Goal: Transaction & Acquisition: Purchase product/service

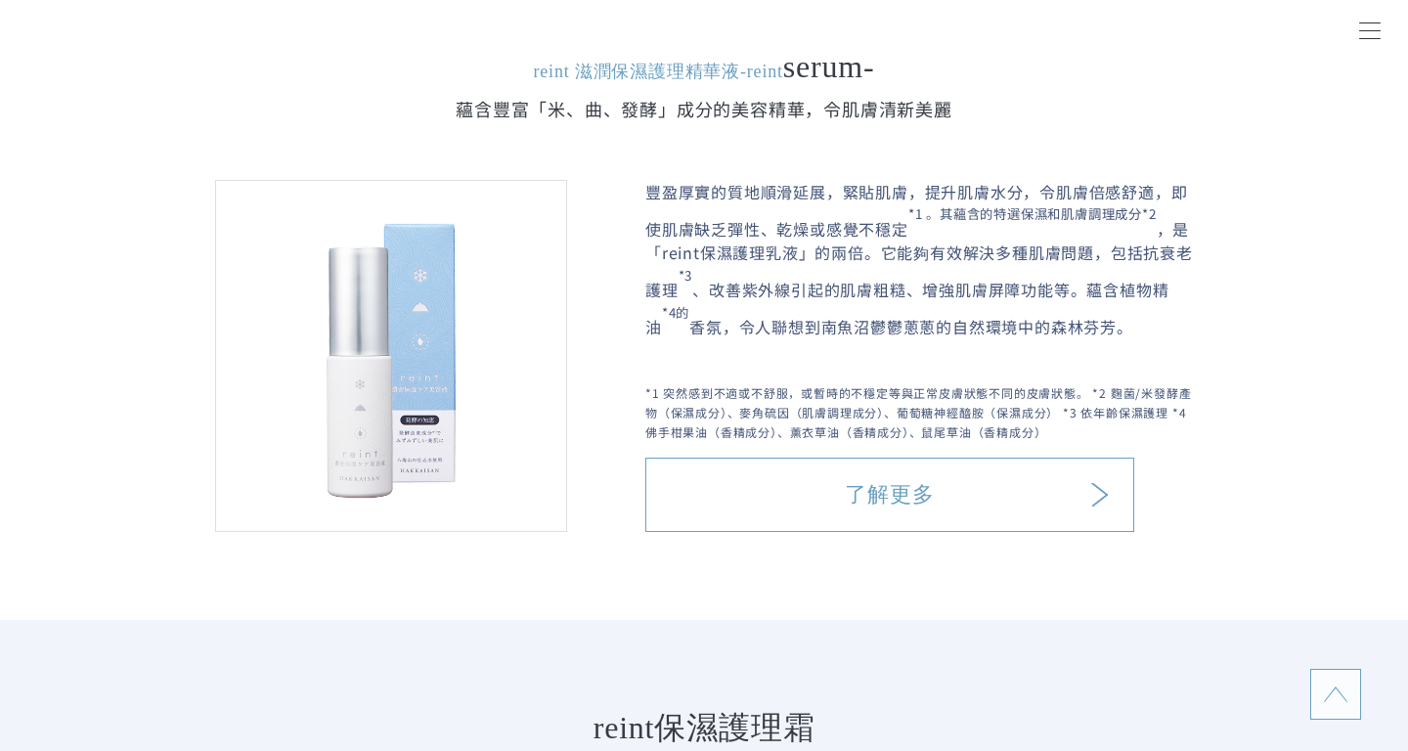
scroll to position [2737, 0]
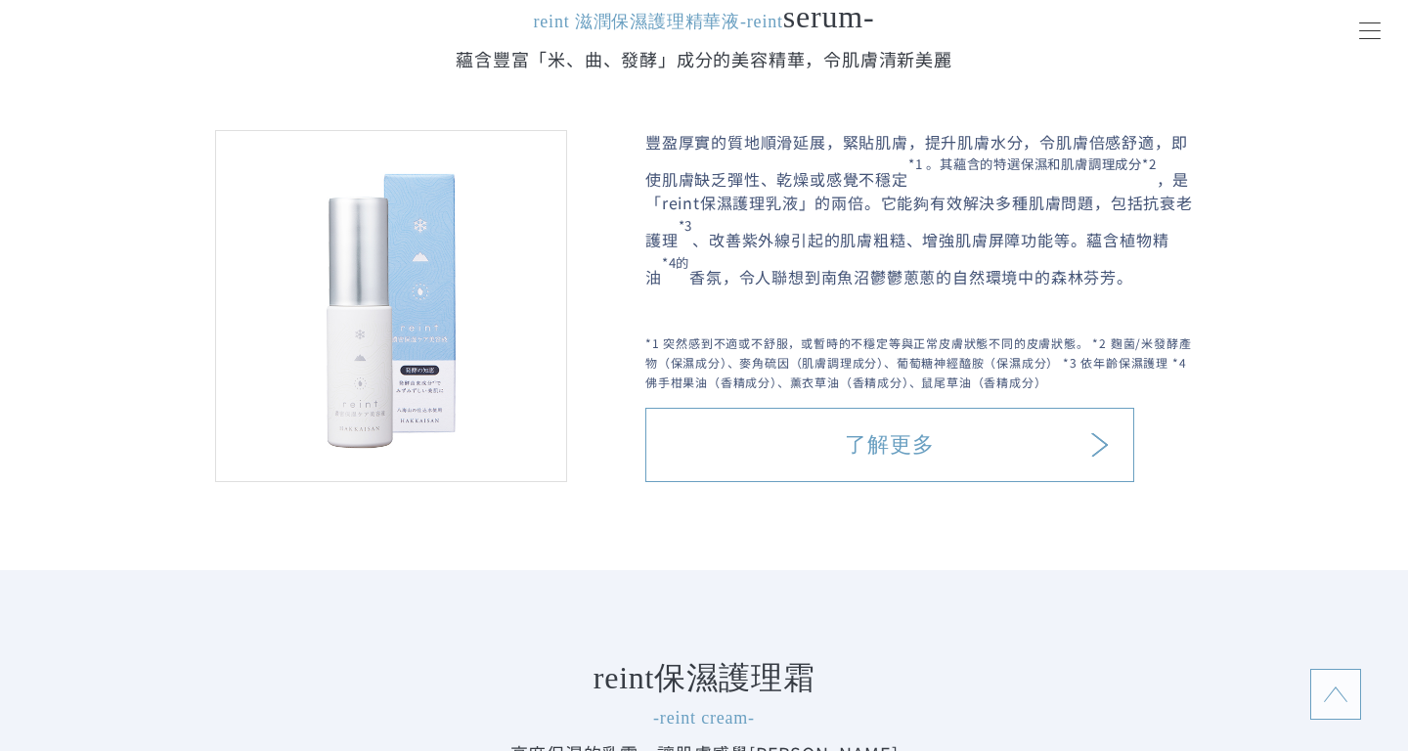
click at [836, 426] on link "了解更多" at bounding box center [889, 445] width 489 height 74
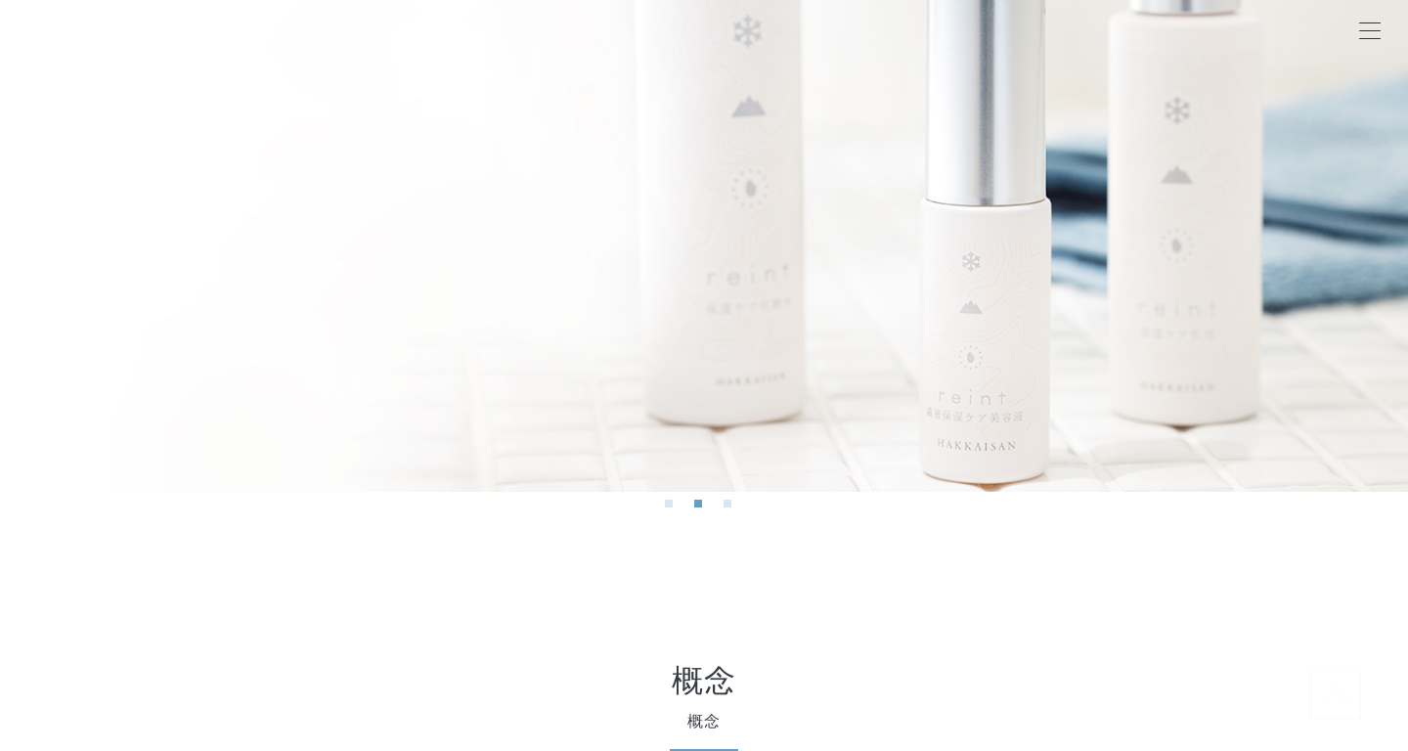
scroll to position [0, 0]
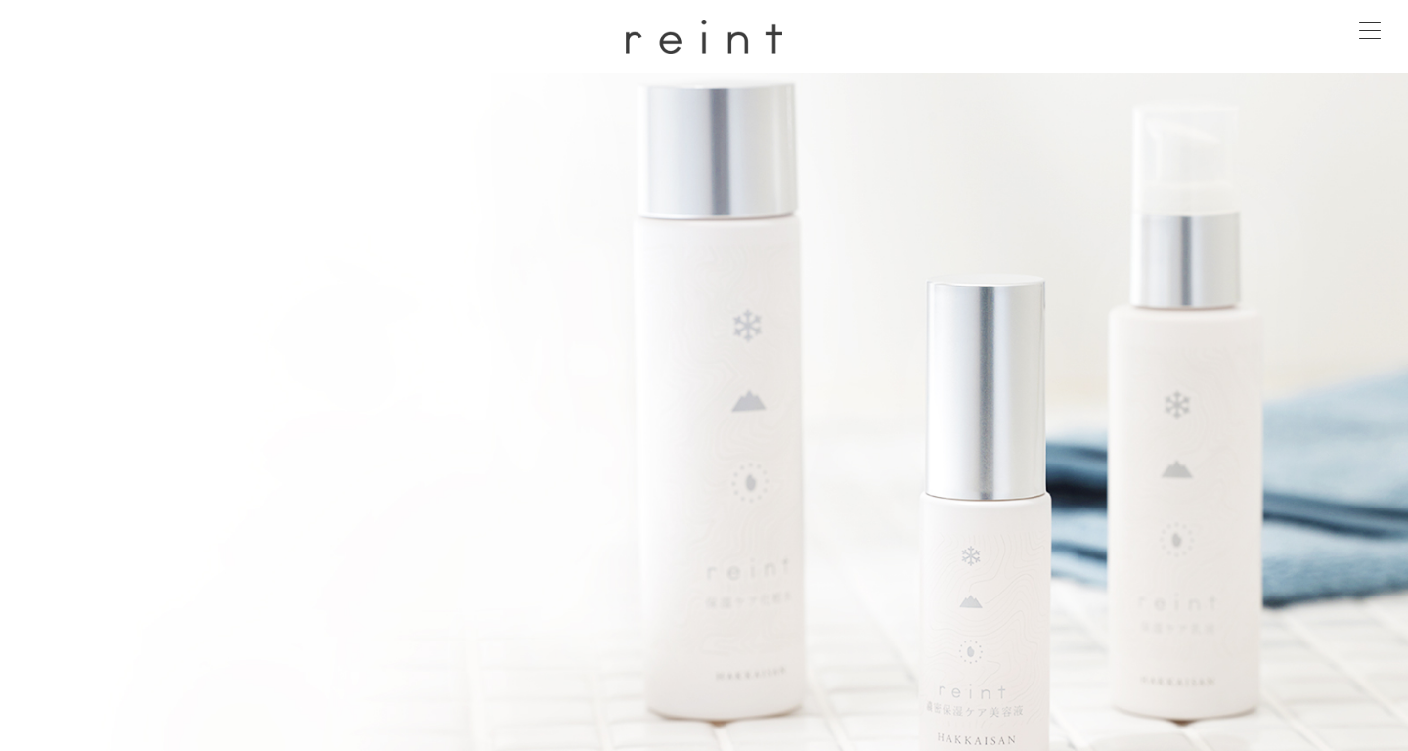
click at [1372, 33] on div at bounding box center [1369, 32] width 49 height 49
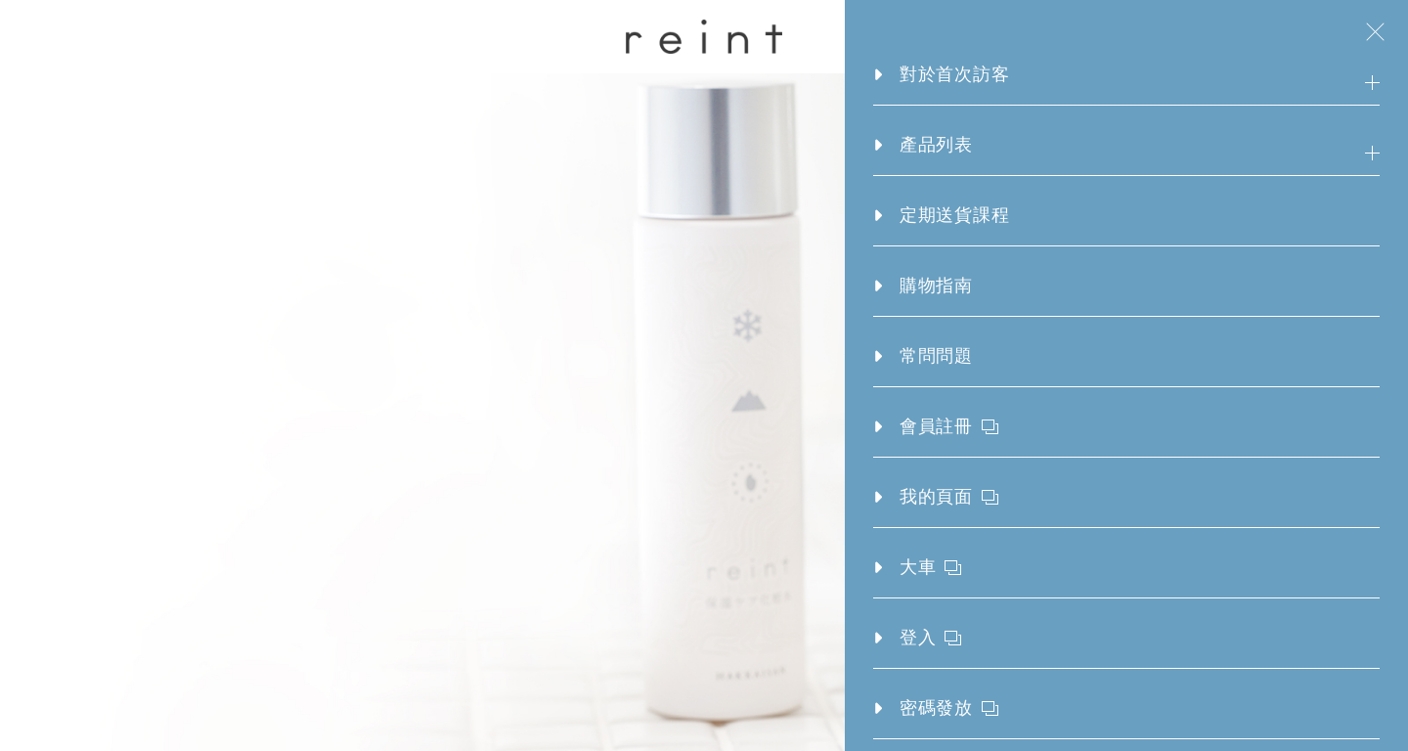
click at [977, 142] on h3 "產品列表" at bounding box center [1126, 153] width 506 height 43
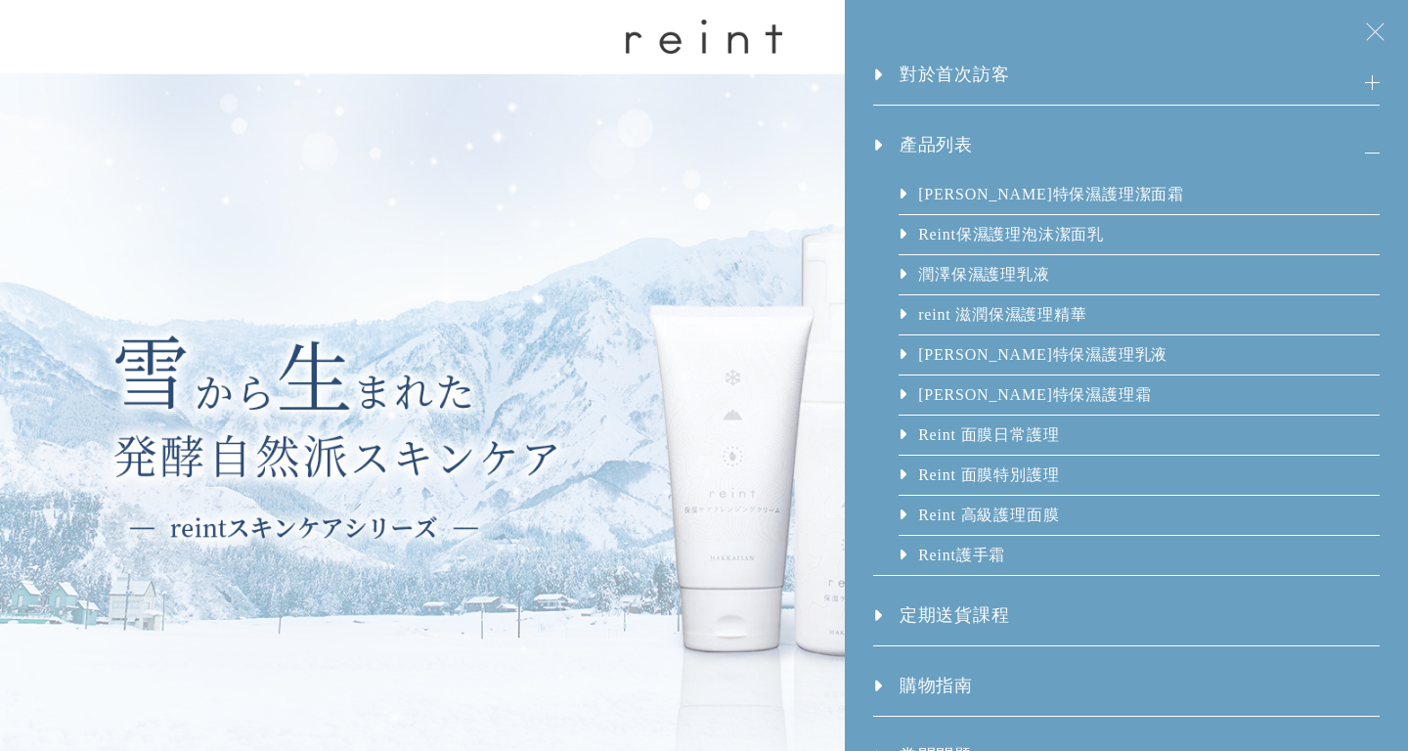
click at [1027, 488] on link "Reint 面膜特別護理" at bounding box center [988, 475] width 143 height 39
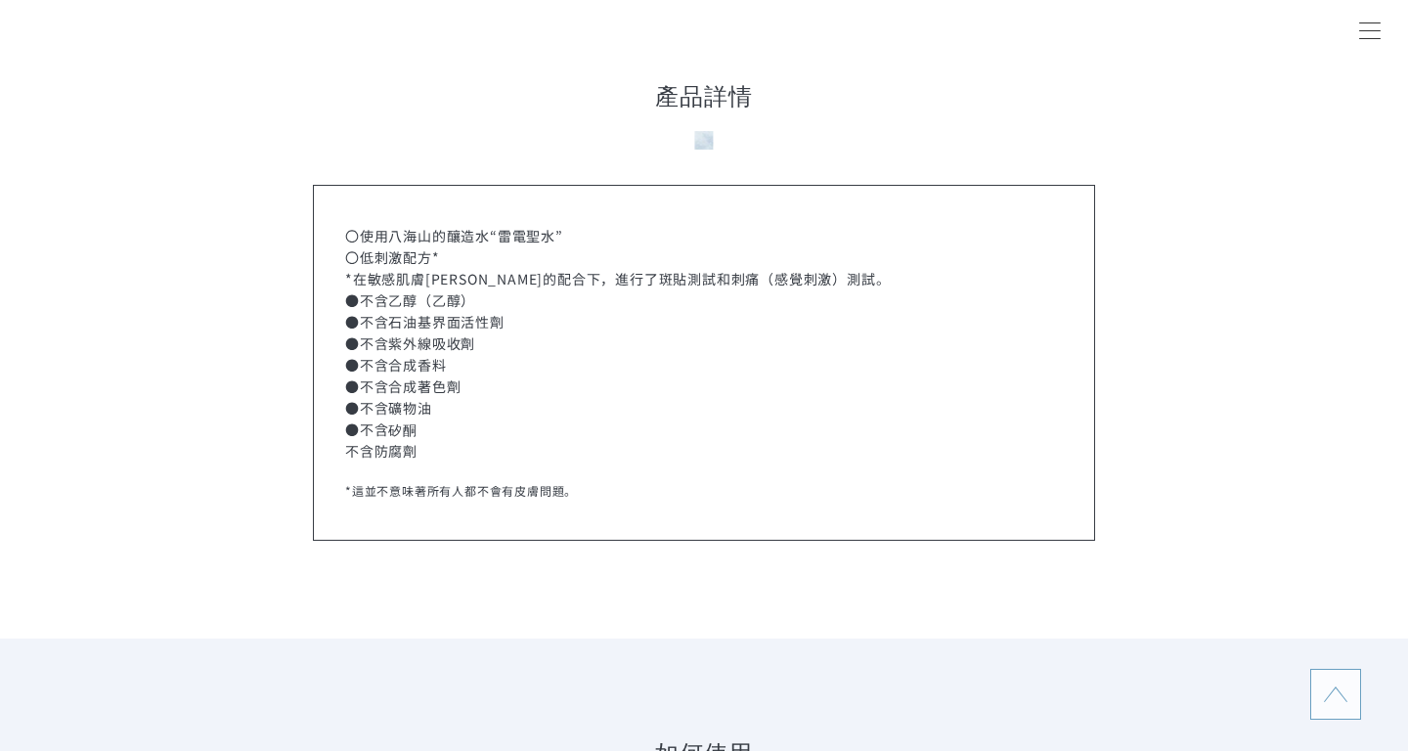
scroll to position [5984, 0]
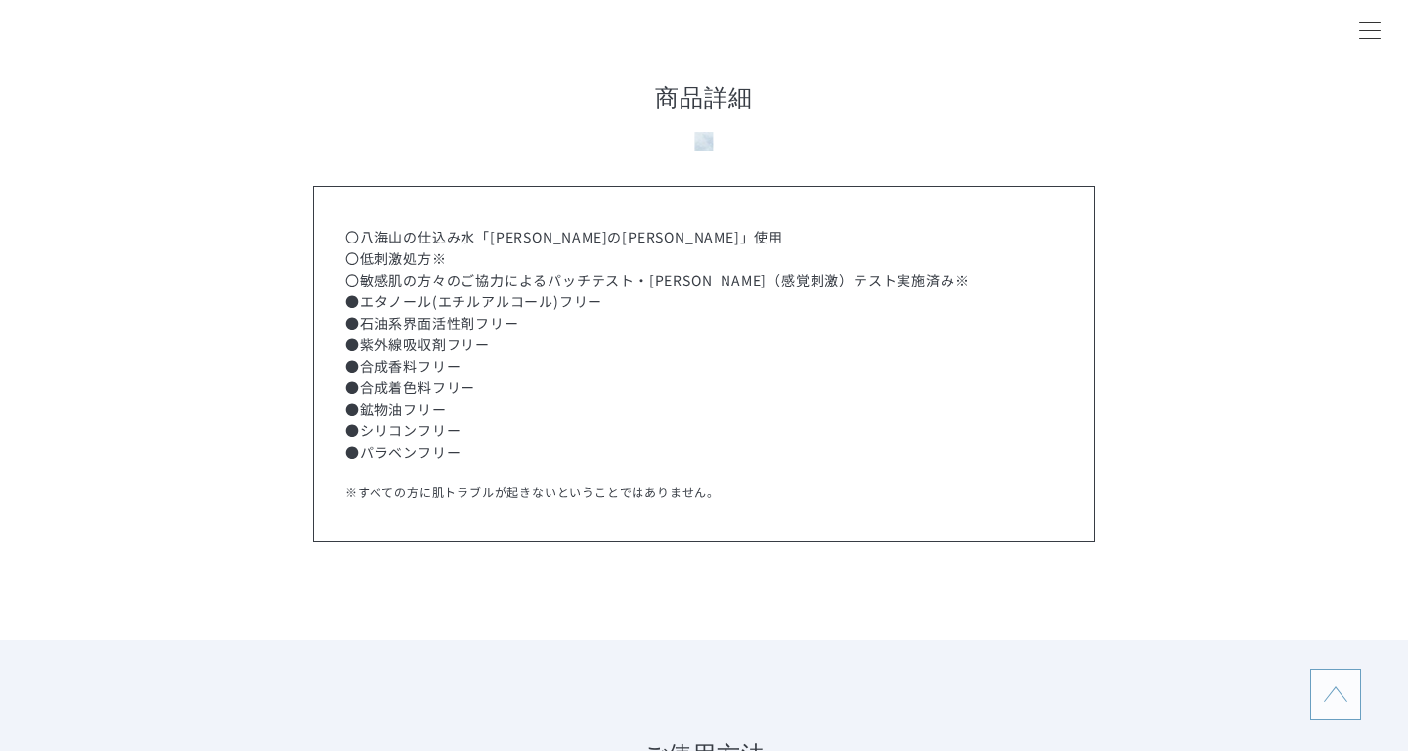
click at [482, 252] on li "〇低刺激処方※" at bounding box center [704, 258] width 718 height 22
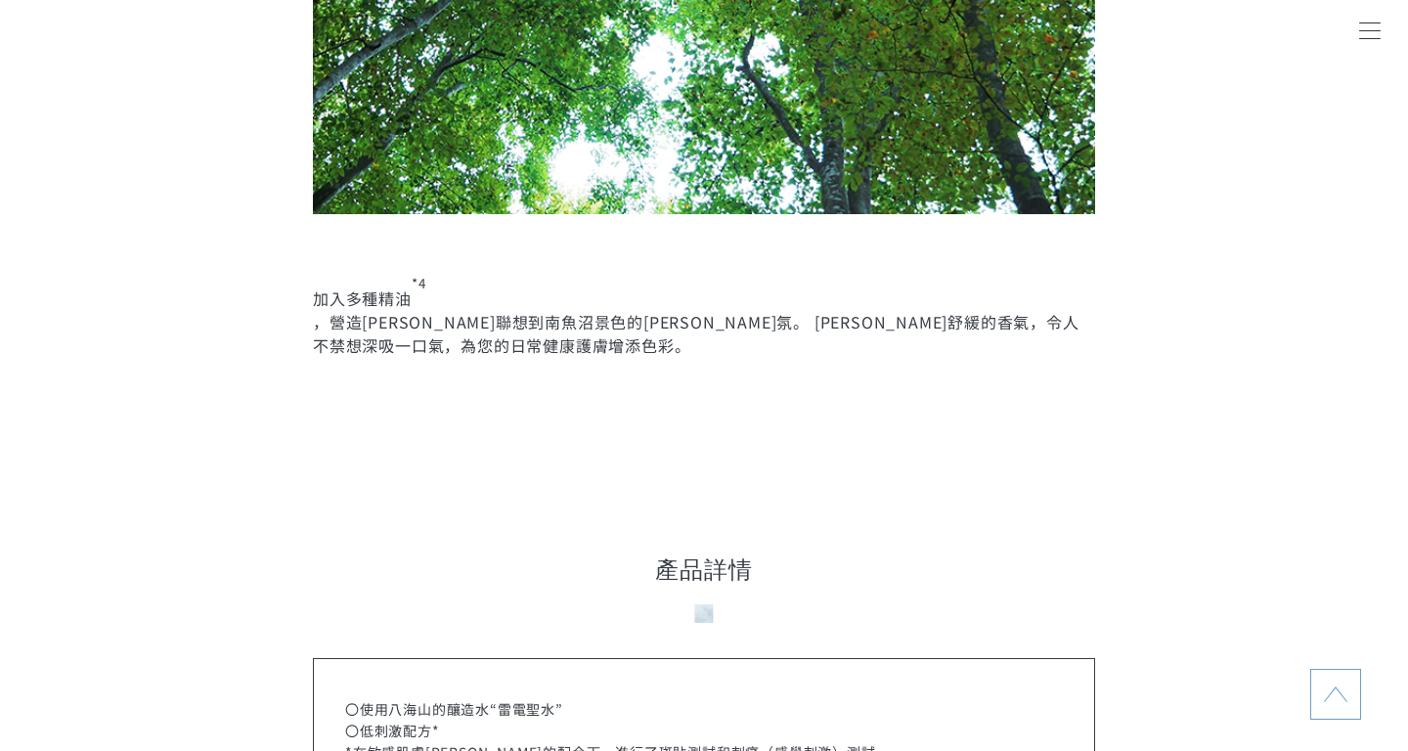
scroll to position [5279, 0]
